Goal: Task Accomplishment & Management: Use online tool/utility

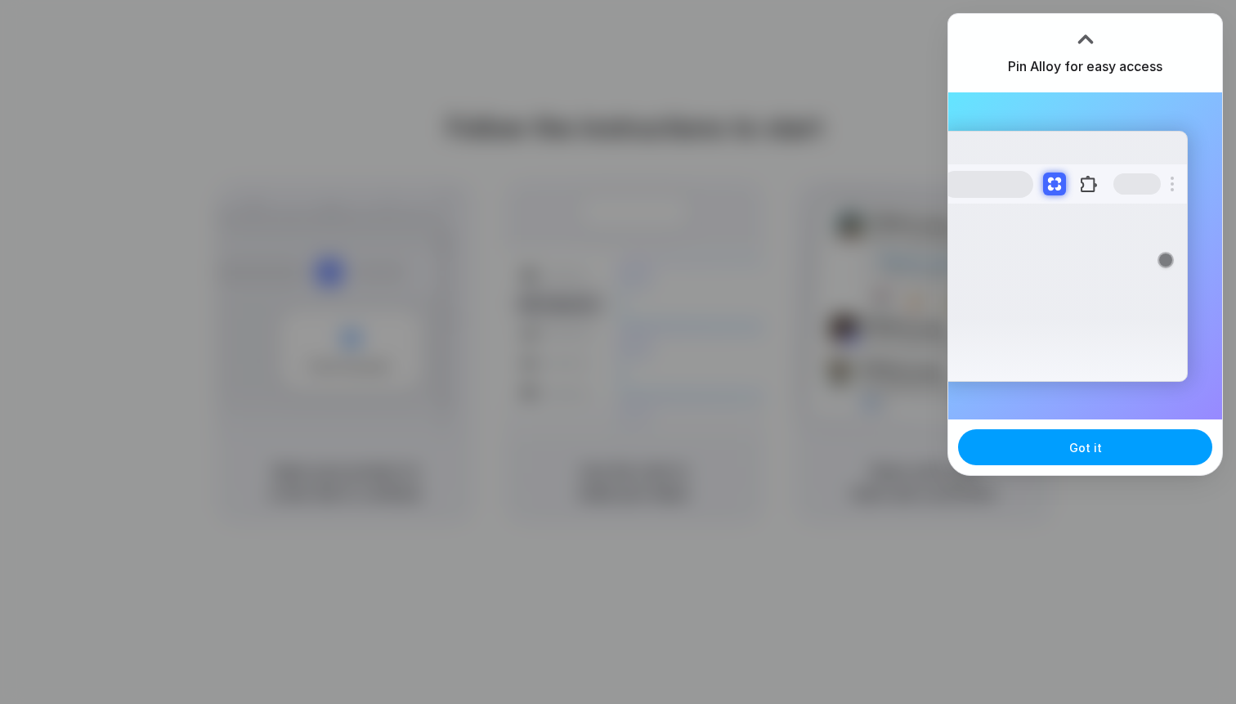
click at [1112, 444] on button "Got it" at bounding box center [1085, 447] width 254 height 36
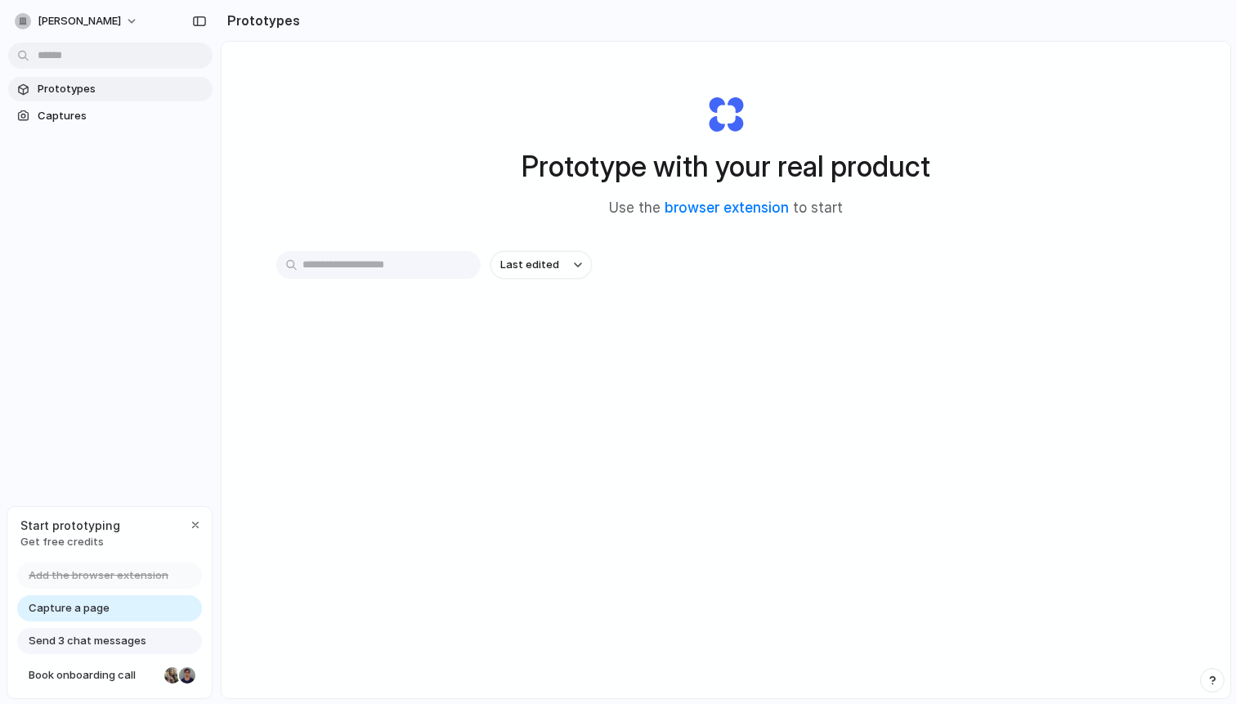
click at [138, 635] on span "Send 3 chat messages" at bounding box center [88, 641] width 118 height 16
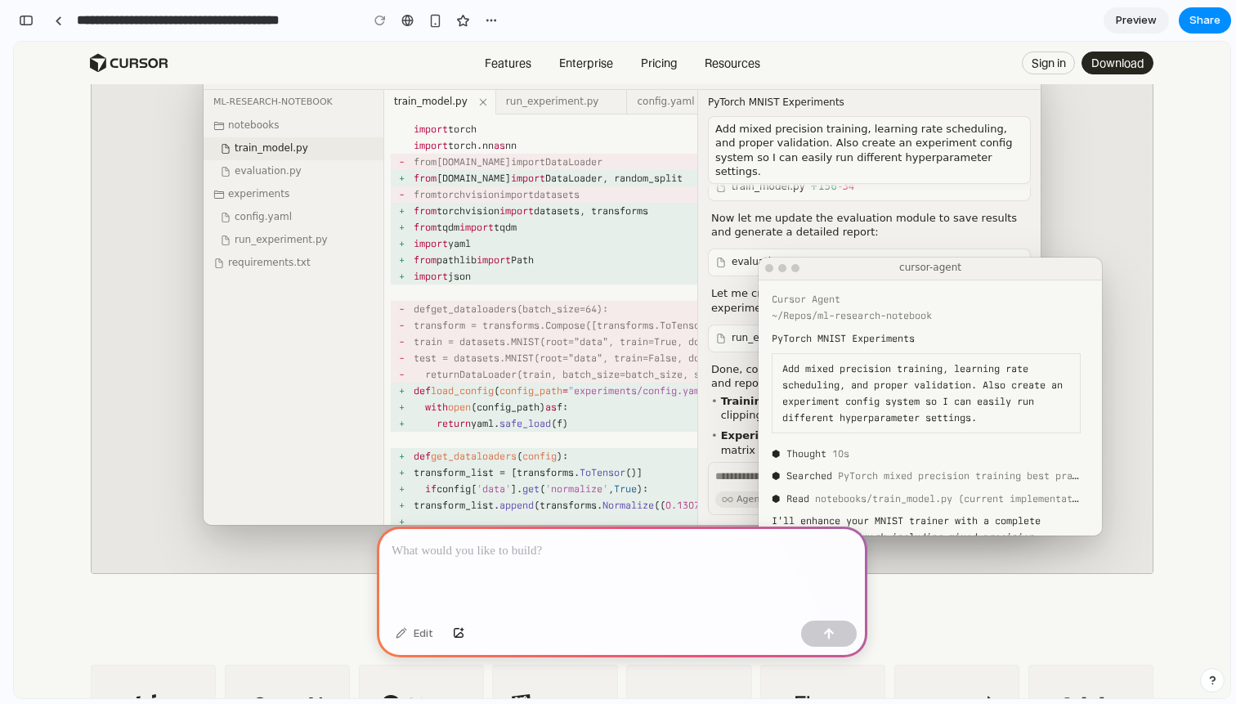
scroll to position [195, 0]
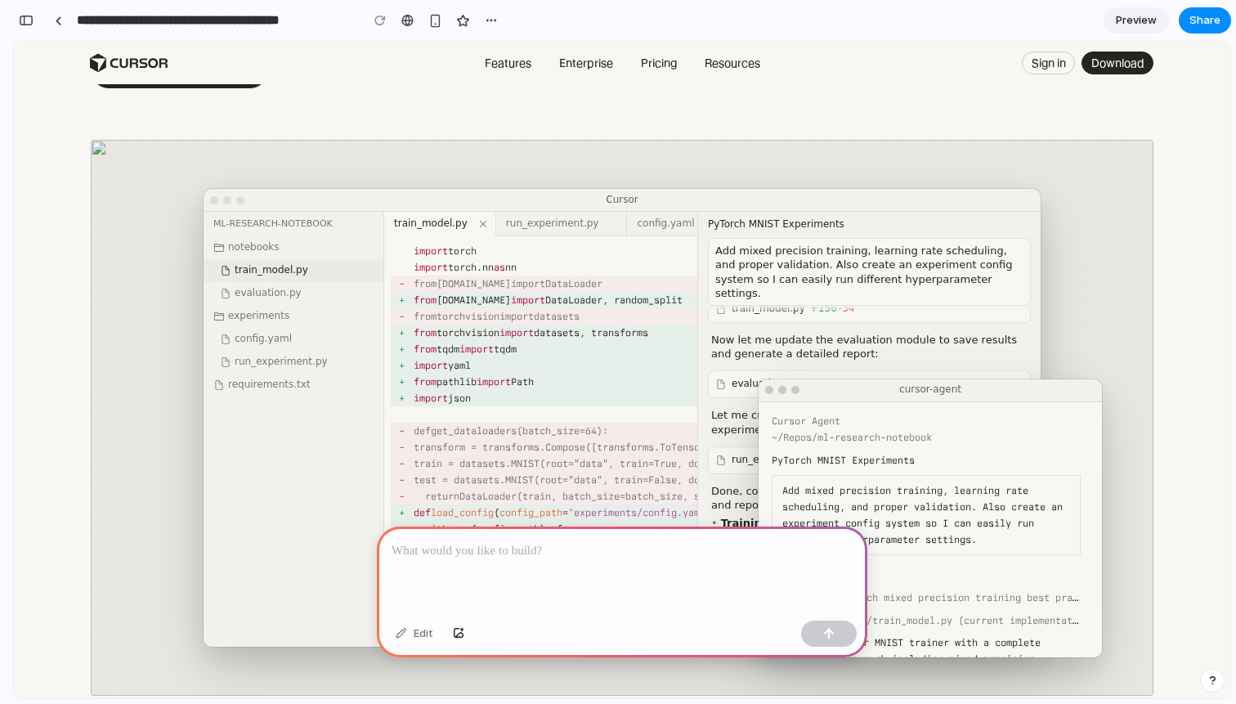
click at [351, 186] on div "This element contains an interactive demo for sighted users showing multiple Cu…" at bounding box center [622, 418] width 1063 height 556
click at [343, 195] on div "Cursor Get Cursor" at bounding box center [622, 200] width 837 height 23
click at [978, 194] on div at bounding box center [622, 192] width 824 height 7
click at [978, 198] on button "Get Cursor" at bounding box center [981, 200] width 66 height 20
click at [782, 185] on div "This element contains an interactive demo for sighted users showing multiple Cu…" at bounding box center [622, 418] width 1063 height 556
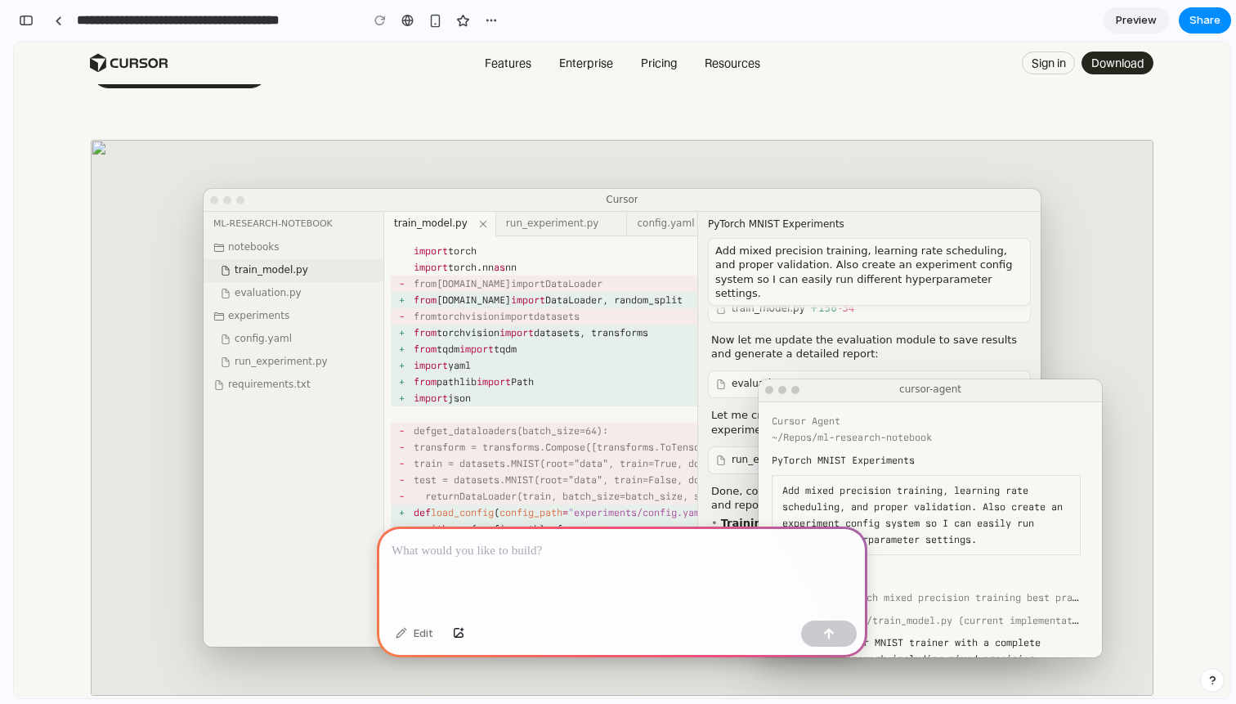
drag, startPoint x: 781, startPoint y: 190, endPoint x: 781, endPoint y: 149, distance: 41.7
click at [781, 149] on div "This element contains an interactive demo for sighted users showing multiple Cu…" at bounding box center [622, 418] width 1063 height 556
click at [1031, 196] on icon "Open settings" at bounding box center [1025, 200] width 15 height 15
click at [1023, 198] on icon "Open settings" at bounding box center [1025, 200] width 15 height 15
click at [914, 416] on div "Cursor Agent" at bounding box center [926, 421] width 309 height 16
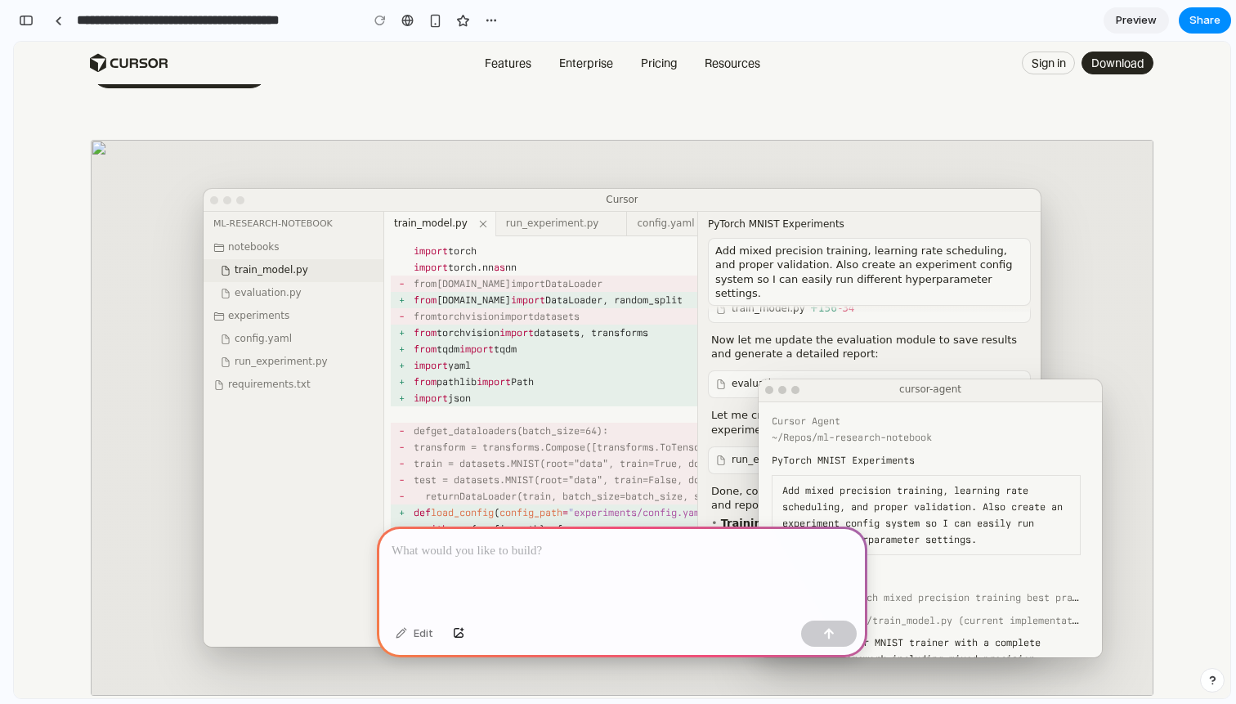
click at [772, 571] on div at bounding box center [622, 569] width 490 height 87
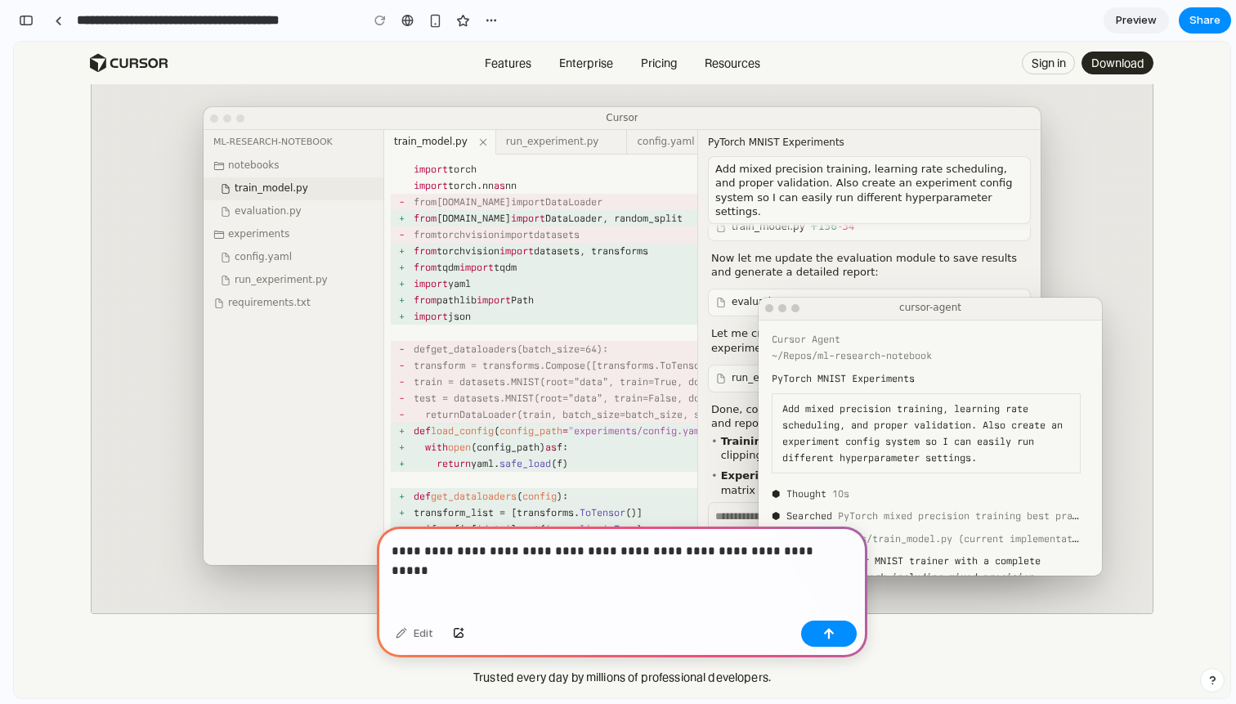
scroll to position [280, 0]
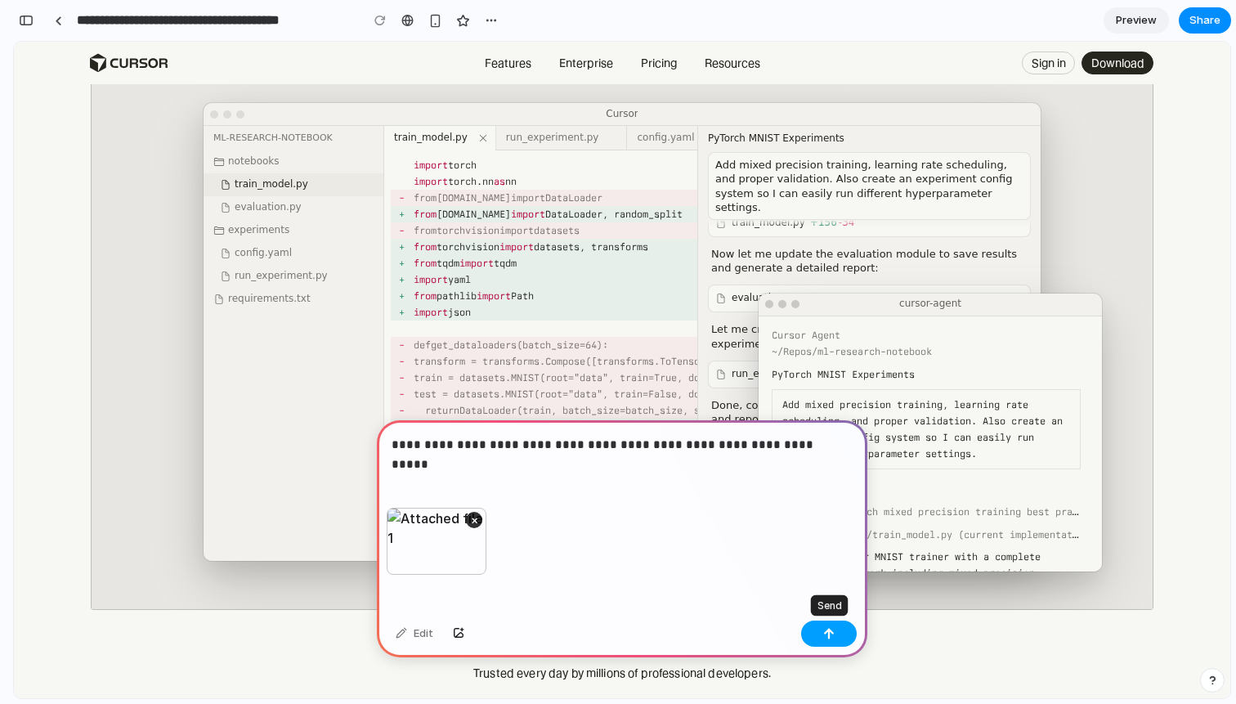
click at [825, 636] on div "button" at bounding box center [828, 633] width 11 height 11
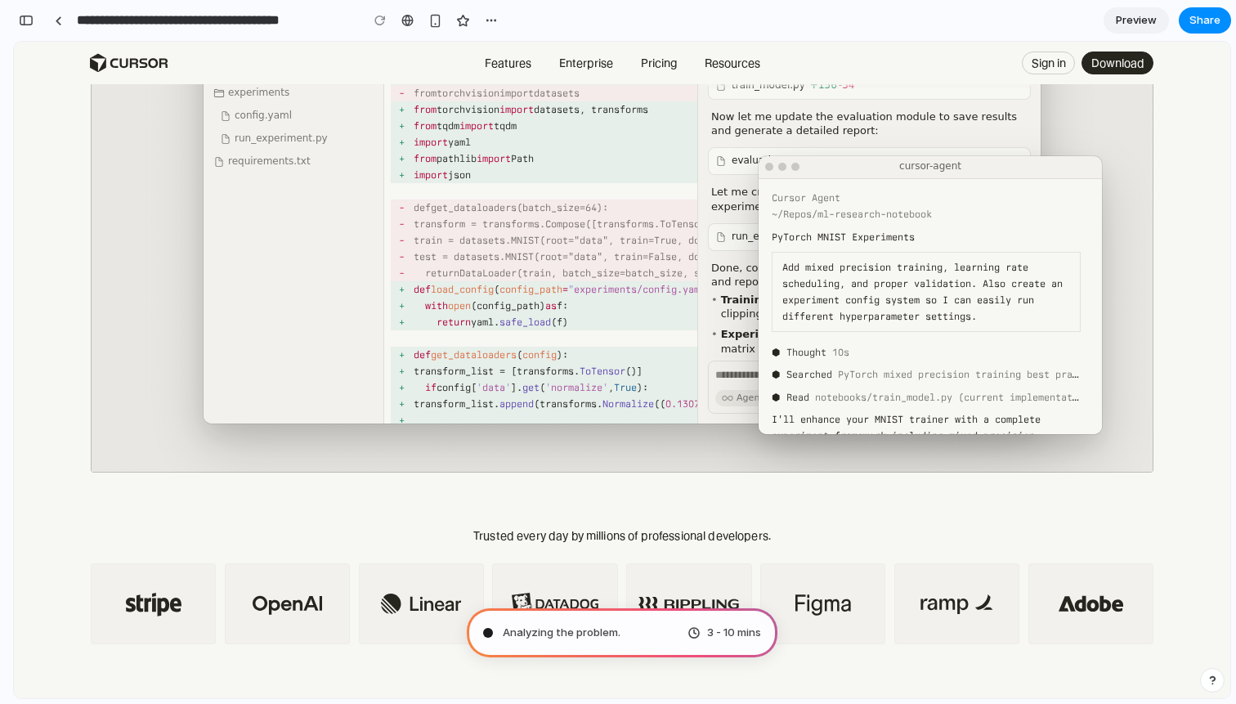
scroll to position [435, 0]
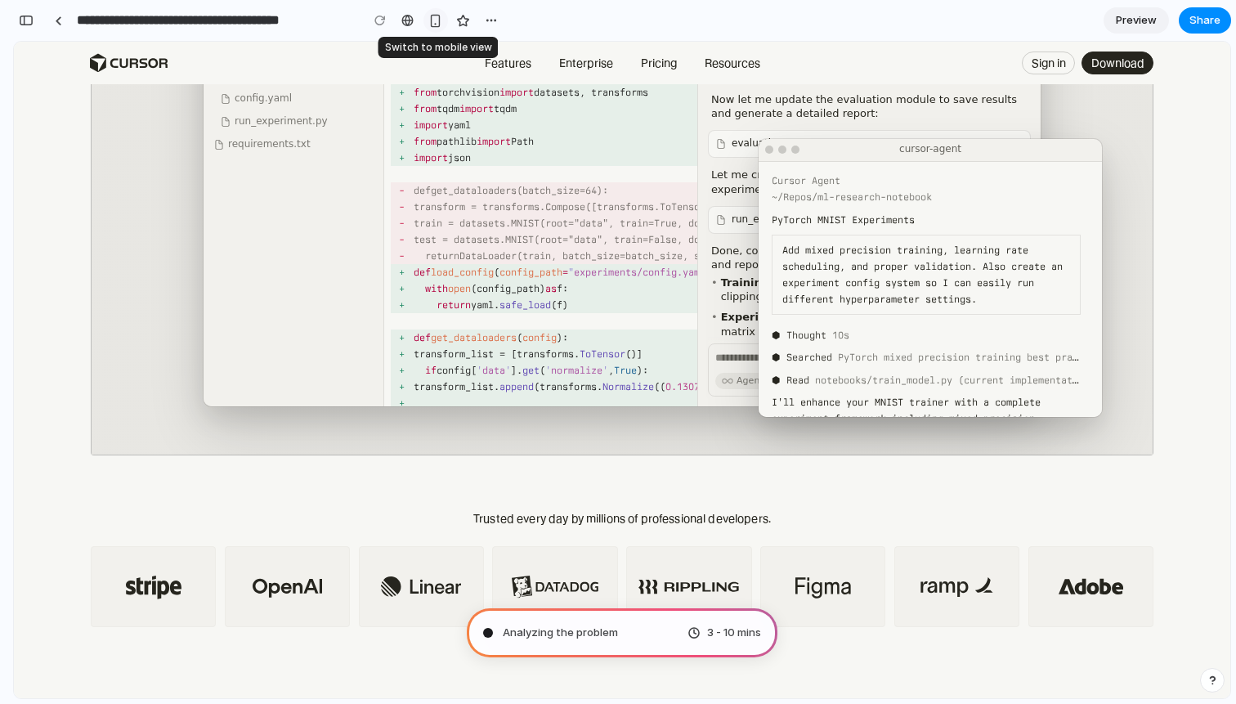
click at [435, 21] on div "button" at bounding box center [435, 21] width 14 height 14
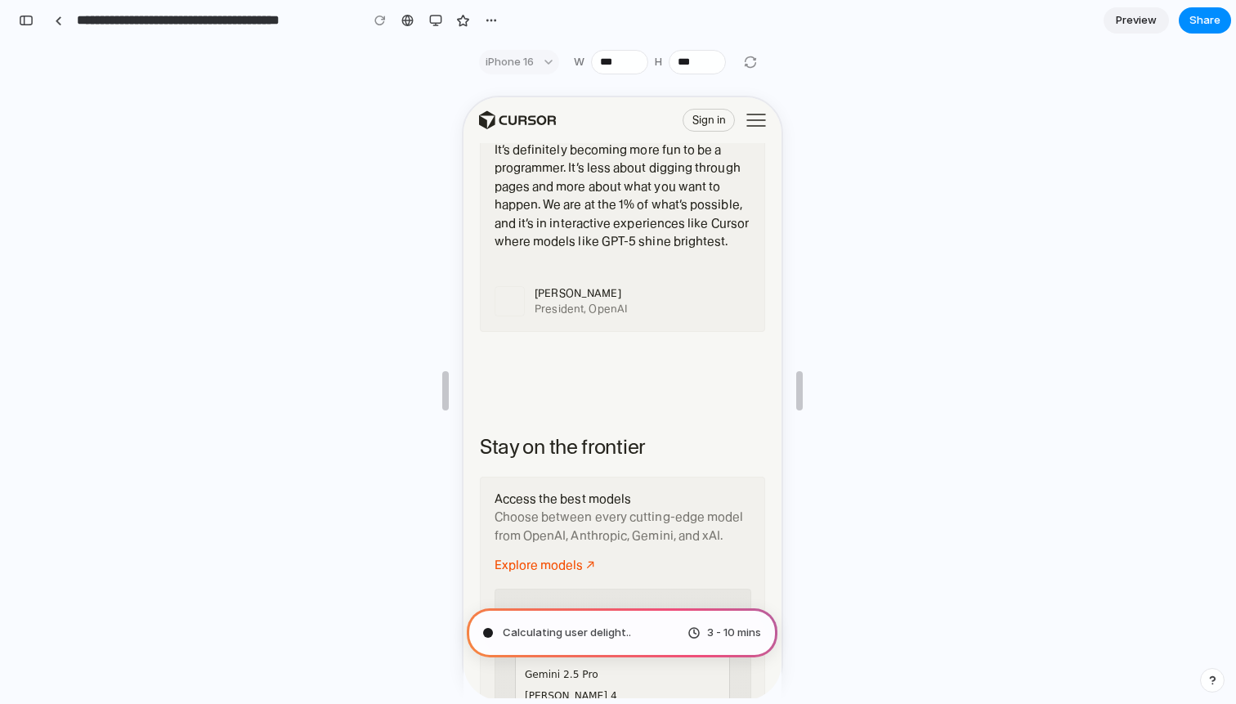
scroll to position [4516, 0]
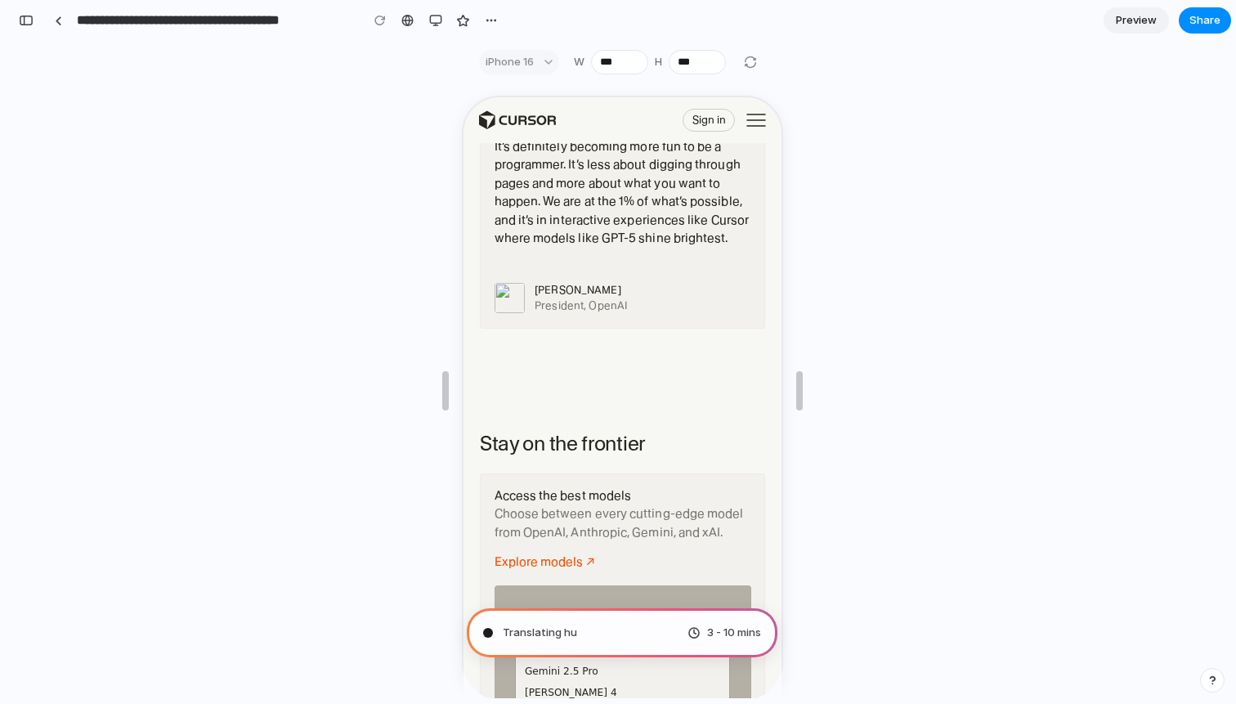
click at [537, 63] on div "iPhone 16" at bounding box center [519, 62] width 80 height 25
click at [414, 18] on link at bounding box center [408, 20] width 25 height 25
type input "**********"
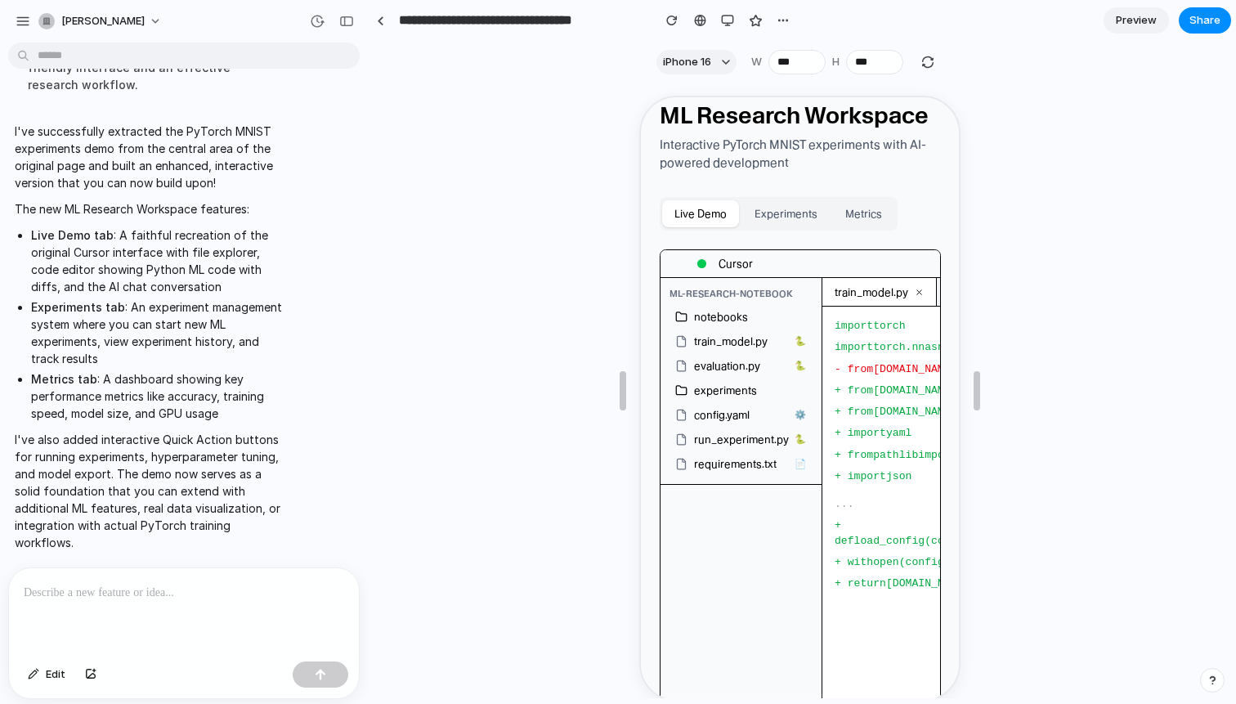
scroll to position [0, 0]
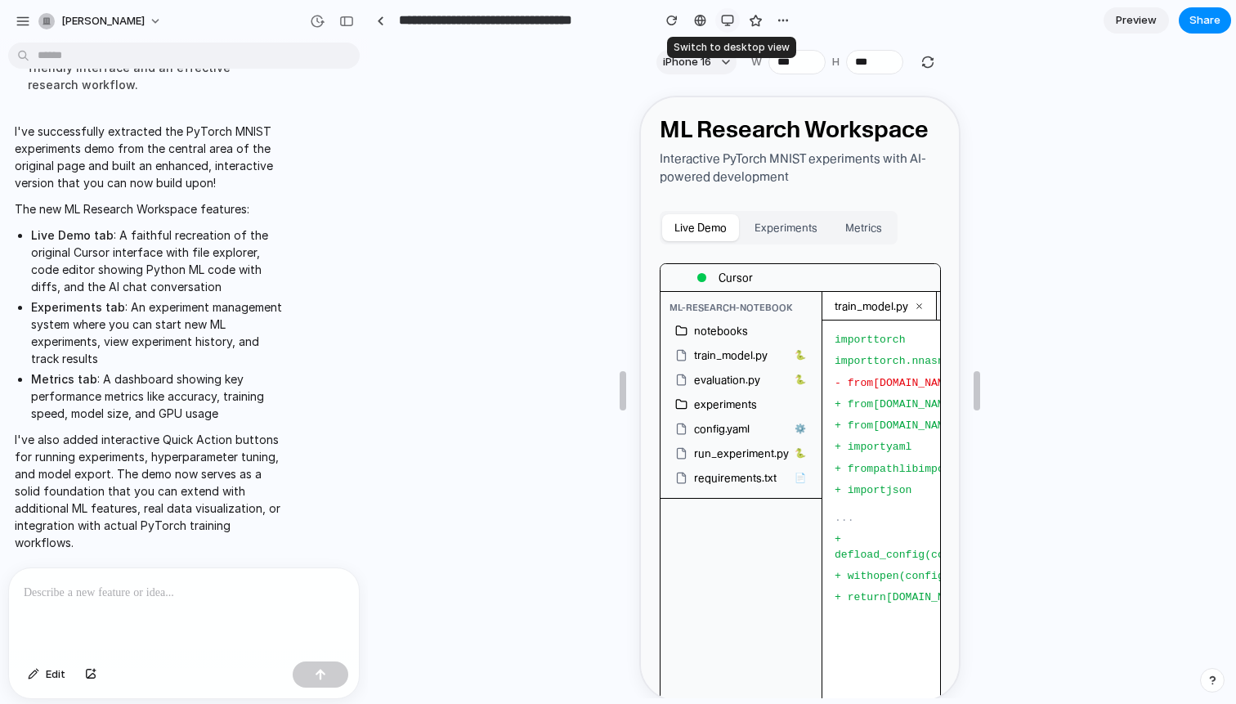
click at [732, 18] on div "button" at bounding box center [727, 20] width 13 height 13
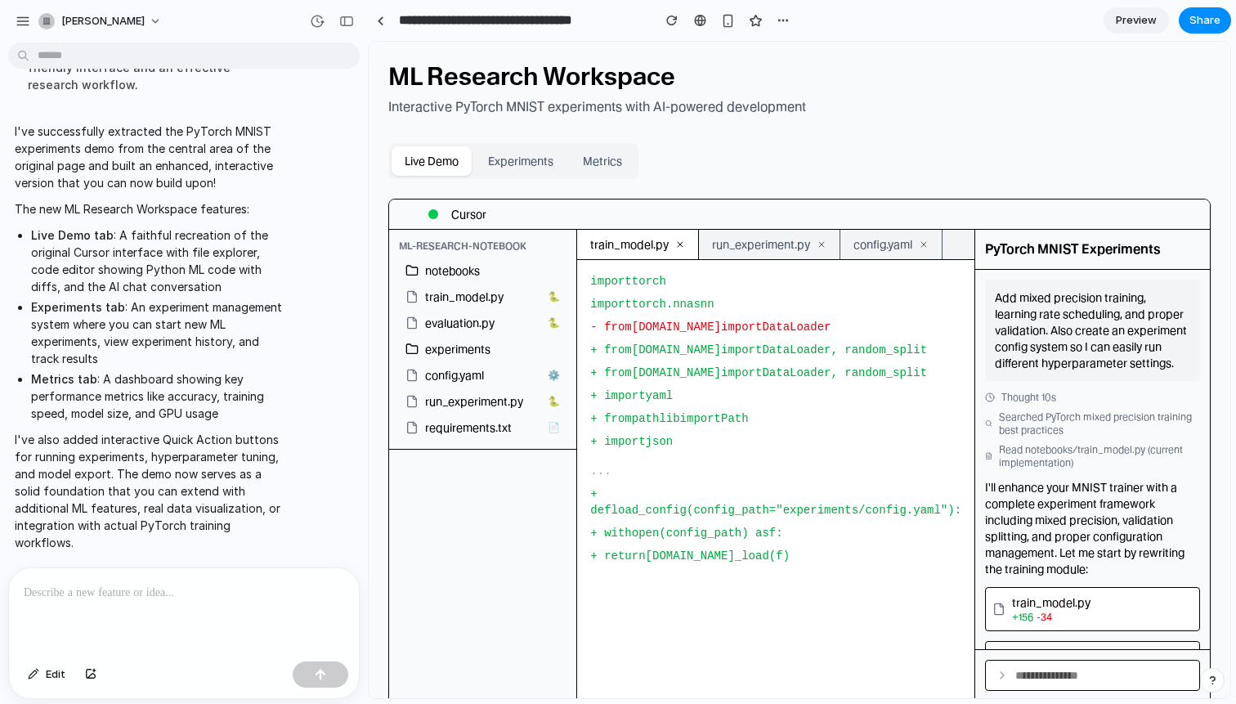
click at [826, 245] on icon at bounding box center [822, 245] width 10 height 10
click at [883, 246] on span "config.yaml" at bounding box center [882, 244] width 59 height 16
click at [647, 257] on div "train_model.py" at bounding box center [638, 244] width 122 height 29
click at [1135, 16] on span "Preview" at bounding box center [1136, 20] width 41 height 16
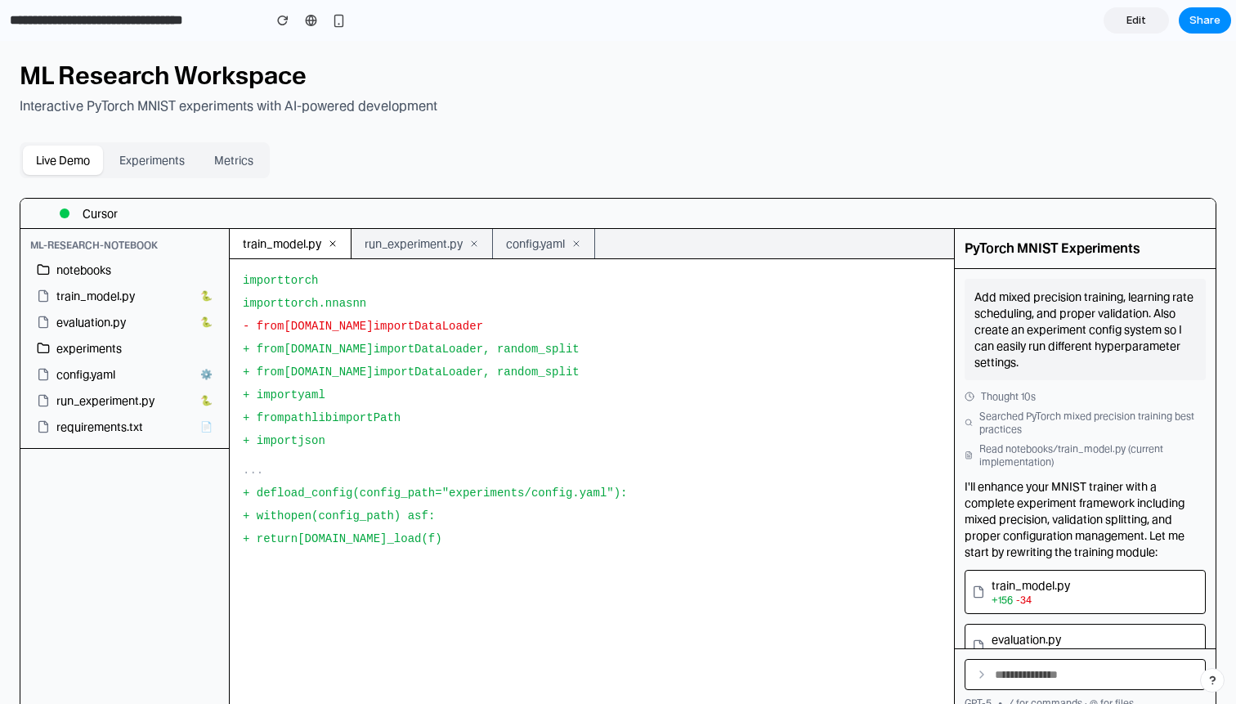
click at [1135, 18] on span "Edit" at bounding box center [1136, 20] width 20 height 16
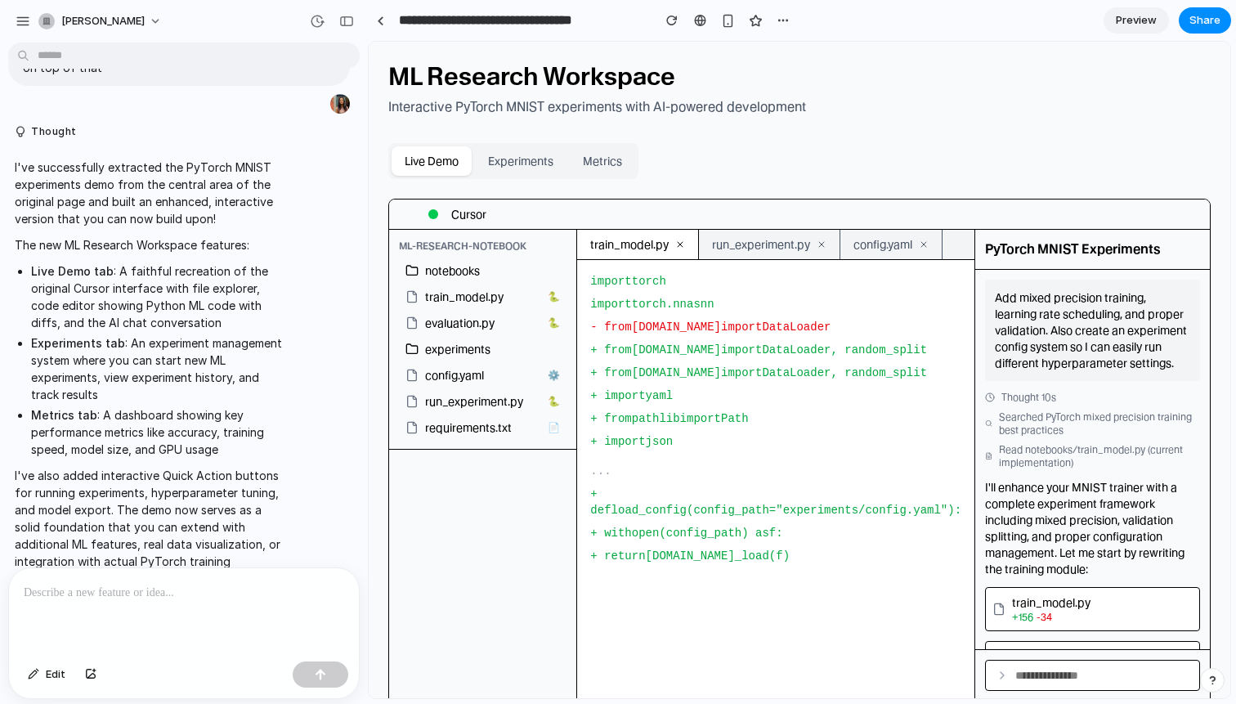
scroll to position [300, 0]
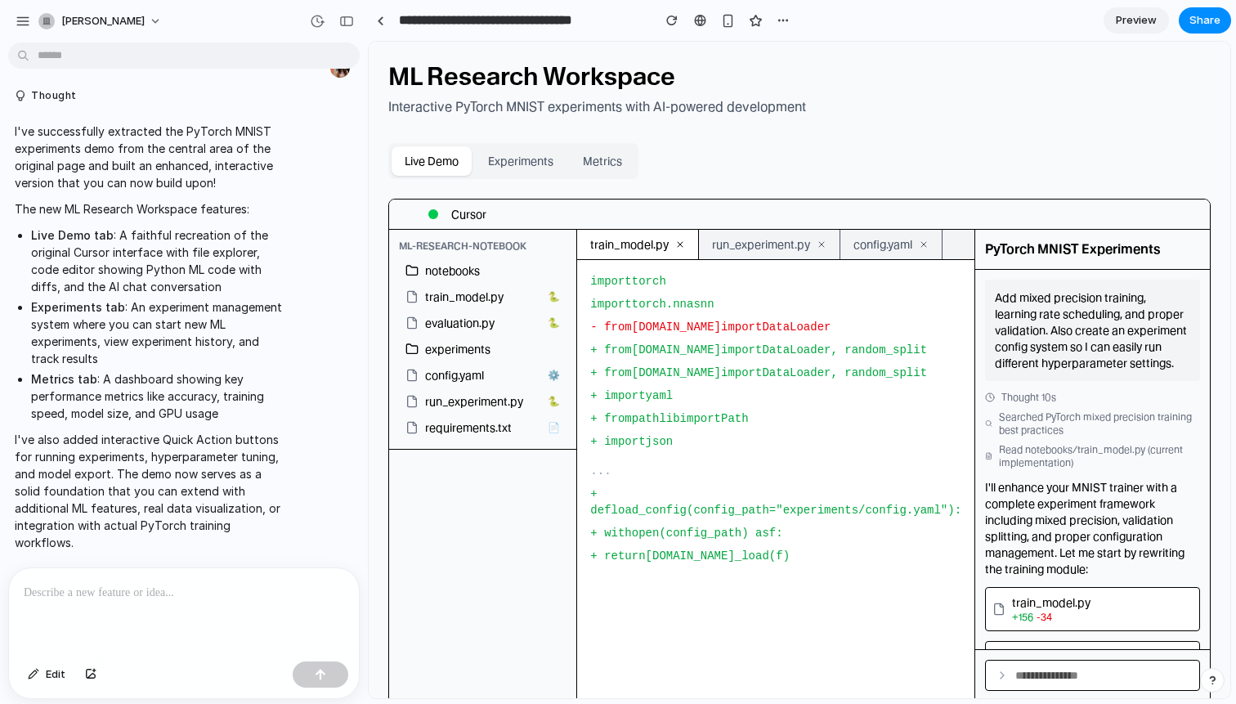
click at [1133, 18] on span "Preview" at bounding box center [1136, 20] width 41 height 16
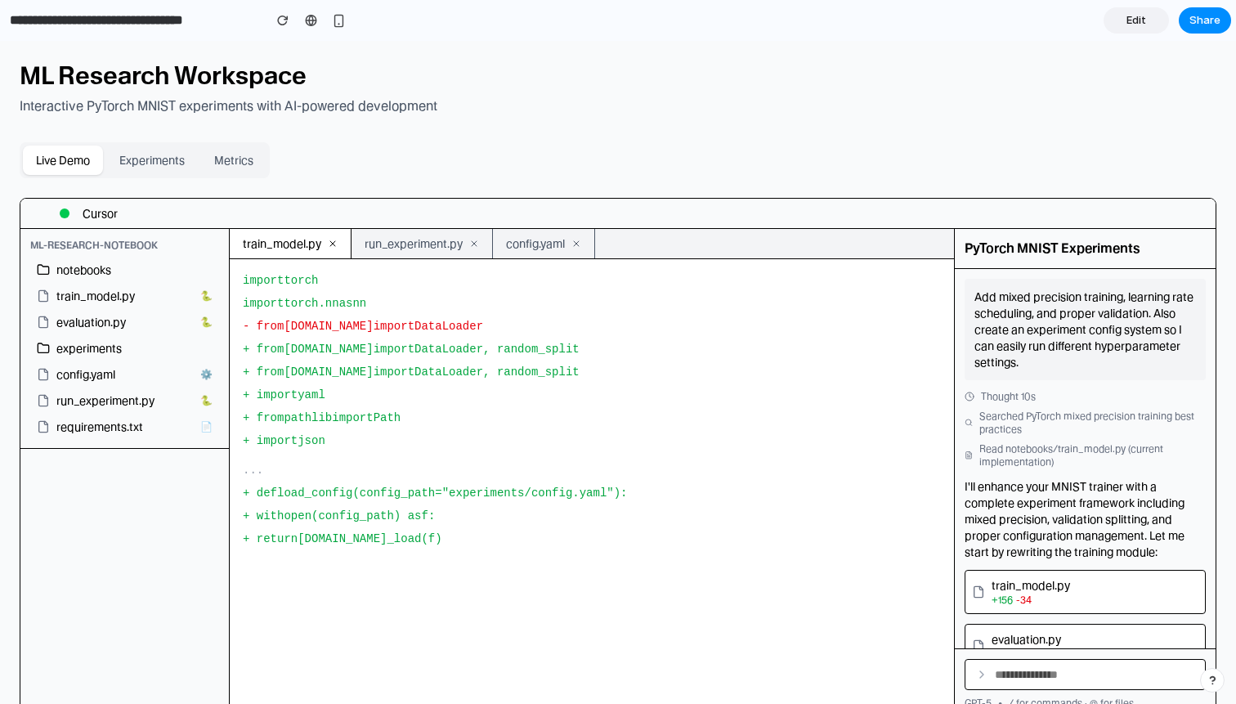
click at [1133, 19] on span "Edit" at bounding box center [1136, 20] width 20 height 16
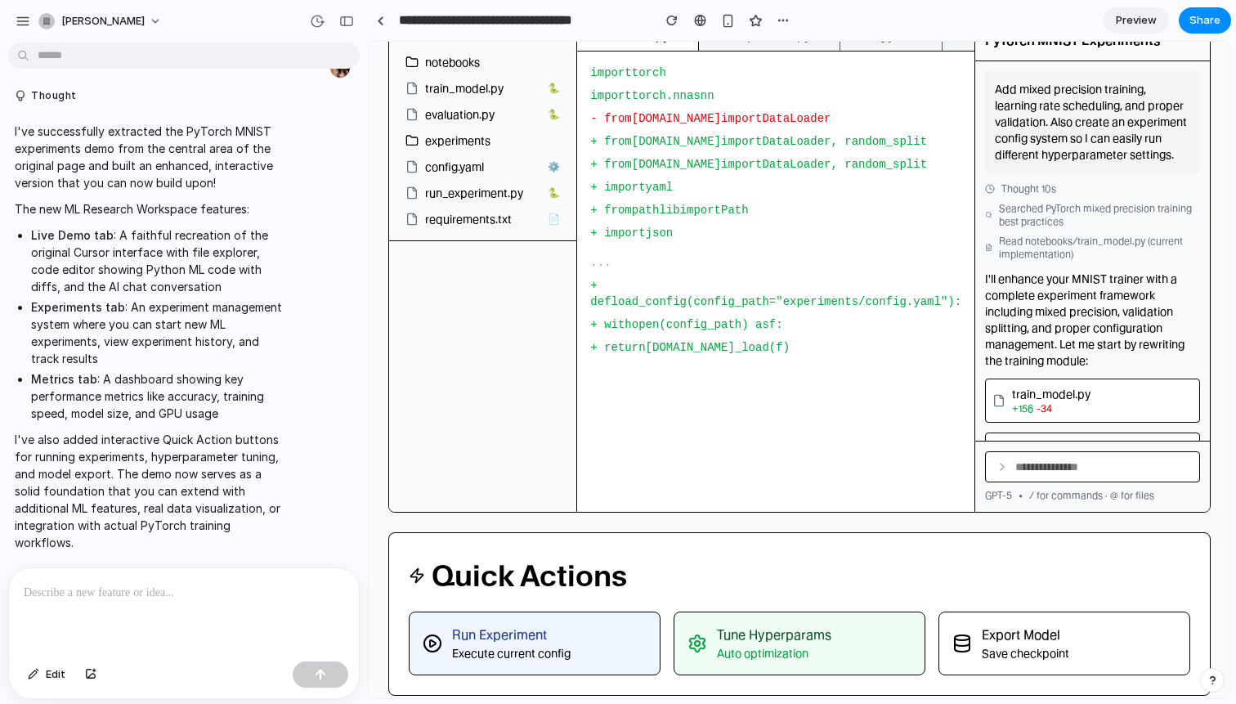
scroll to position [226, 0]
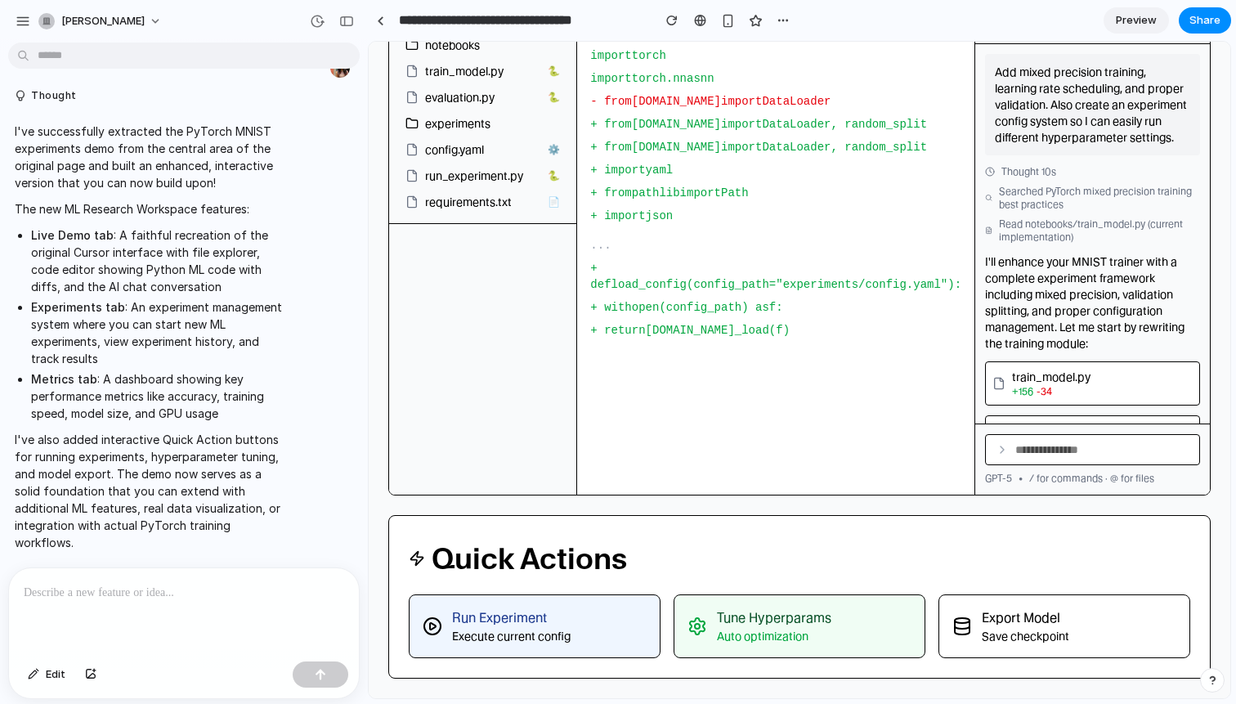
click at [448, 617] on button "Run Experiment Execute current config" at bounding box center [535, 626] width 252 height 64
click at [435, 620] on icon at bounding box center [433, 626] width 20 height 20
click at [763, 608] on div "Tune Hyperparams" at bounding box center [774, 618] width 114 height 20
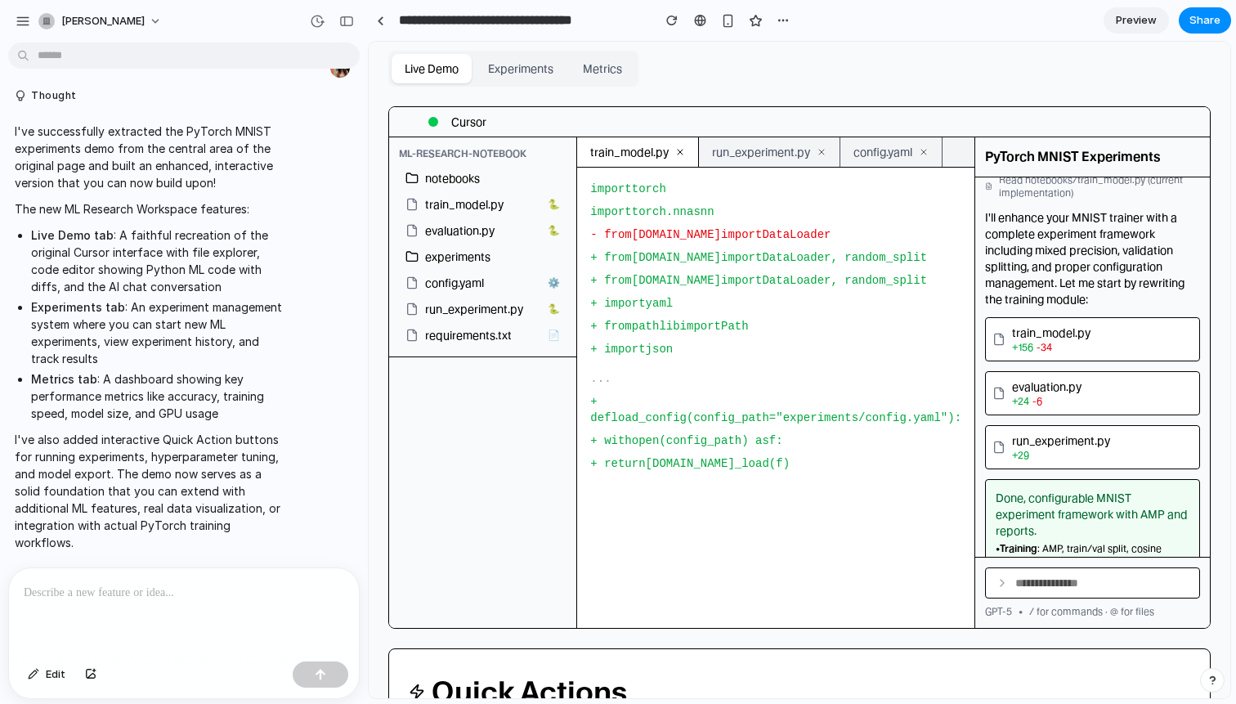
scroll to position [0, 0]
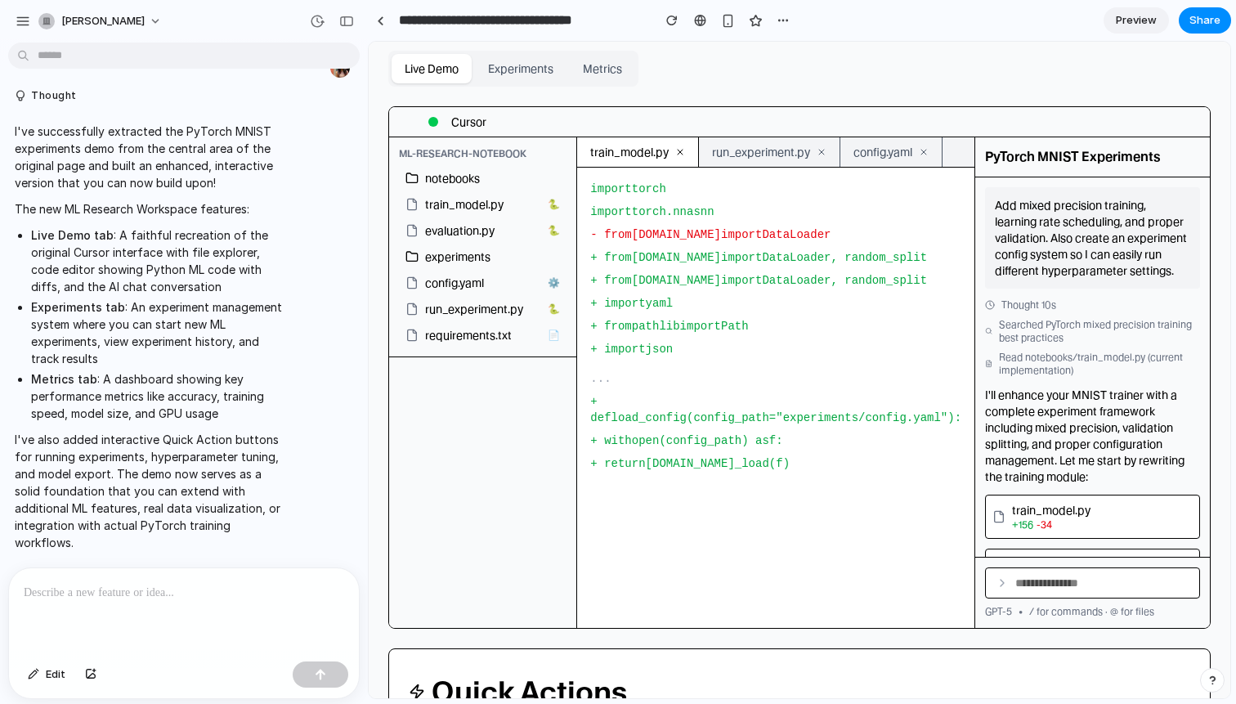
click at [996, 584] on icon at bounding box center [1002, 582] width 13 height 13
click at [532, 66] on button "Experiments" at bounding box center [521, 68] width 92 height 29
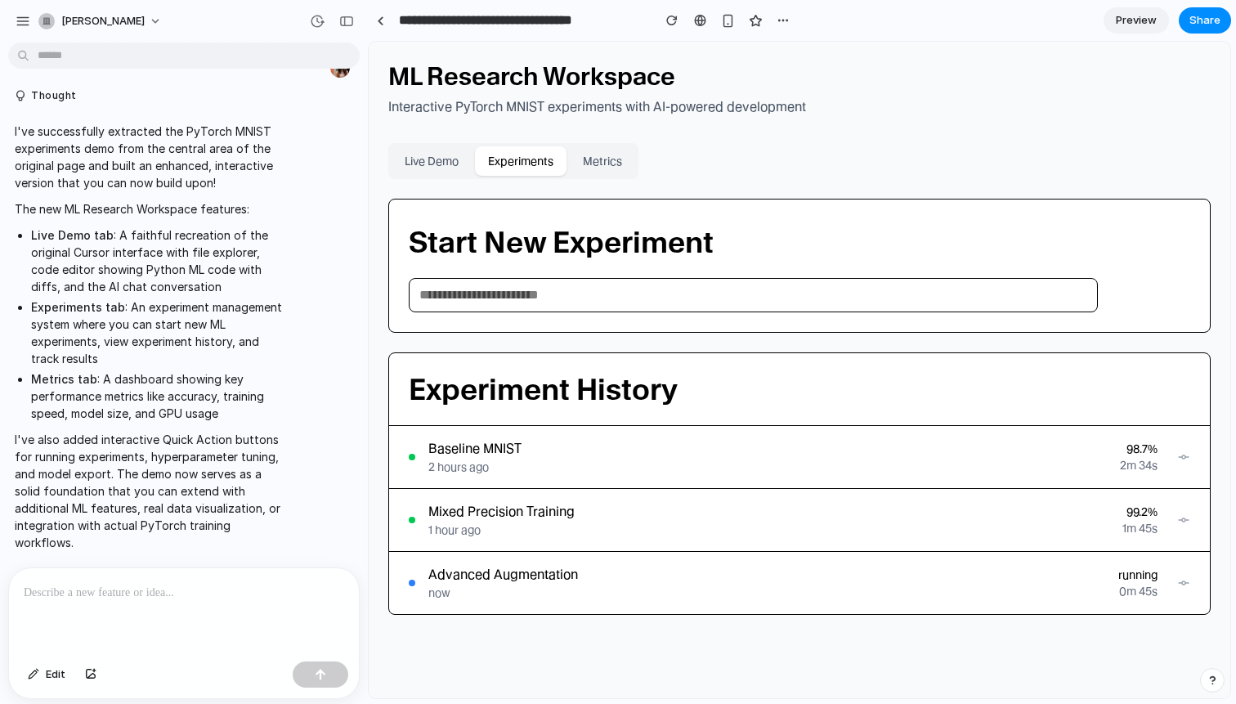
click at [605, 158] on button "Metrics" at bounding box center [602, 160] width 65 height 29
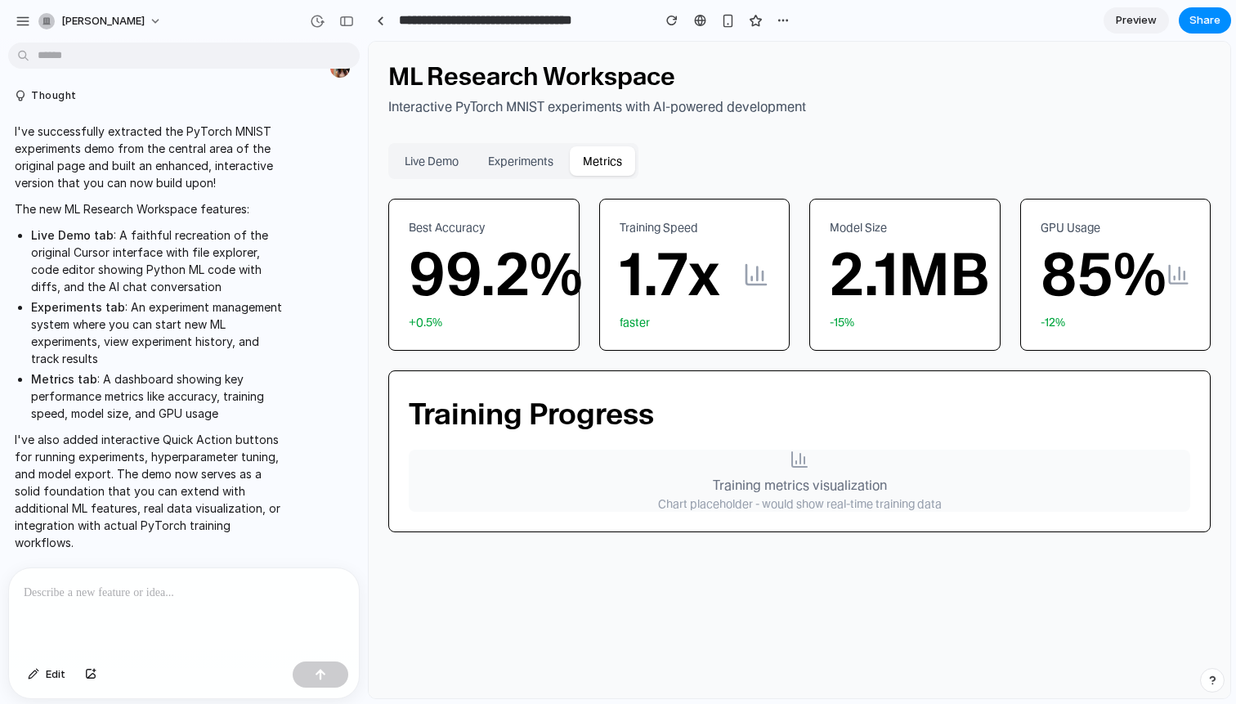
click at [417, 159] on button "Live Demo" at bounding box center [432, 160] width 80 height 29
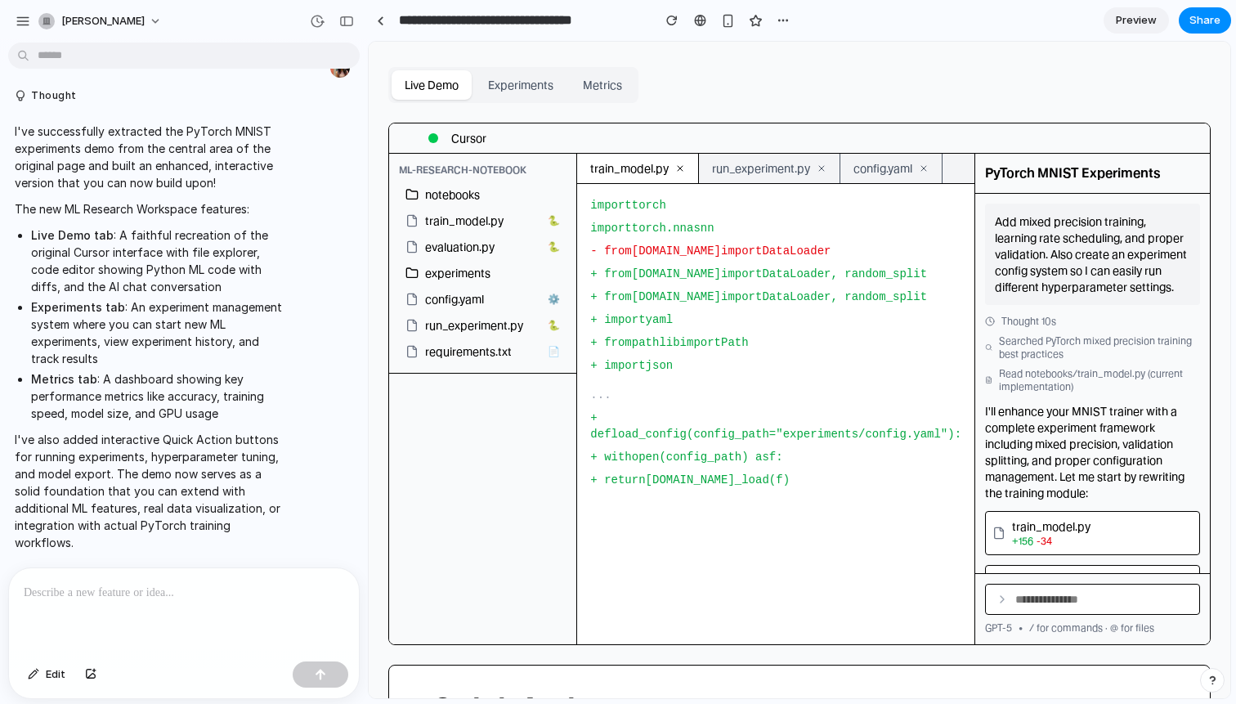
scroll to position [74, 0]
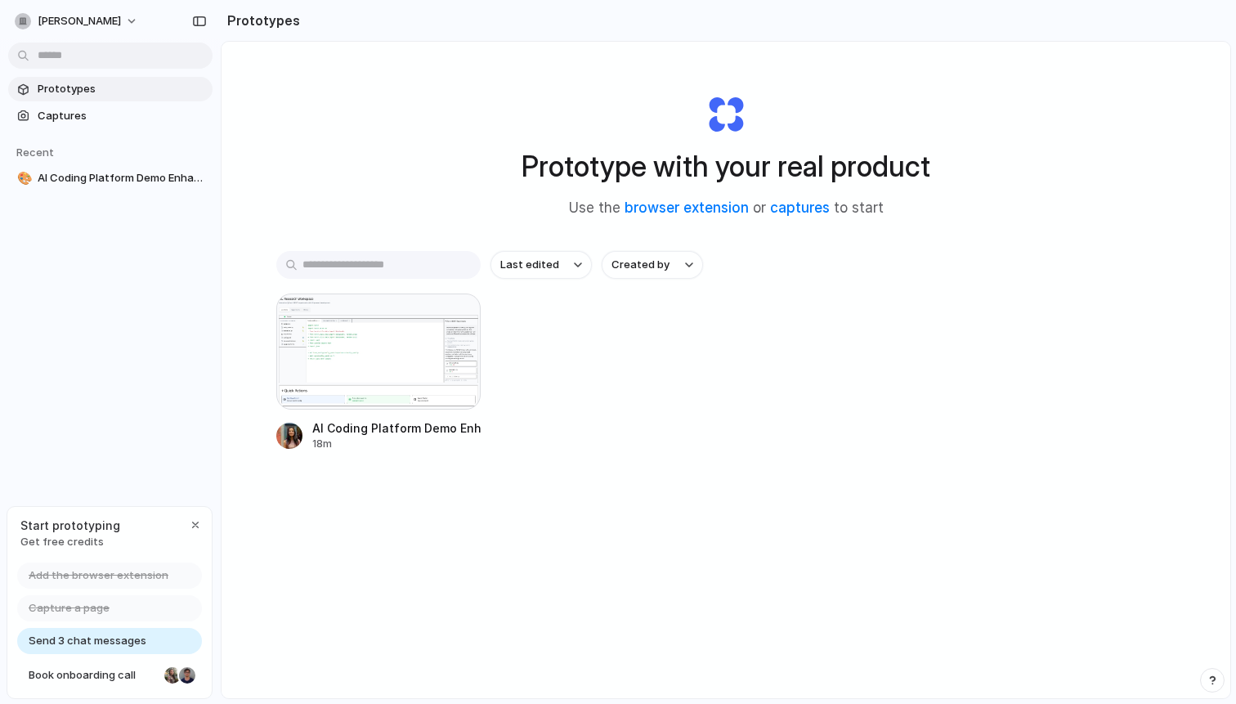
click at [87, 641] on span "Send 3 chat messages" at bounding box center [88, 641] width 118 height 16
